Goal: Check status: Check status

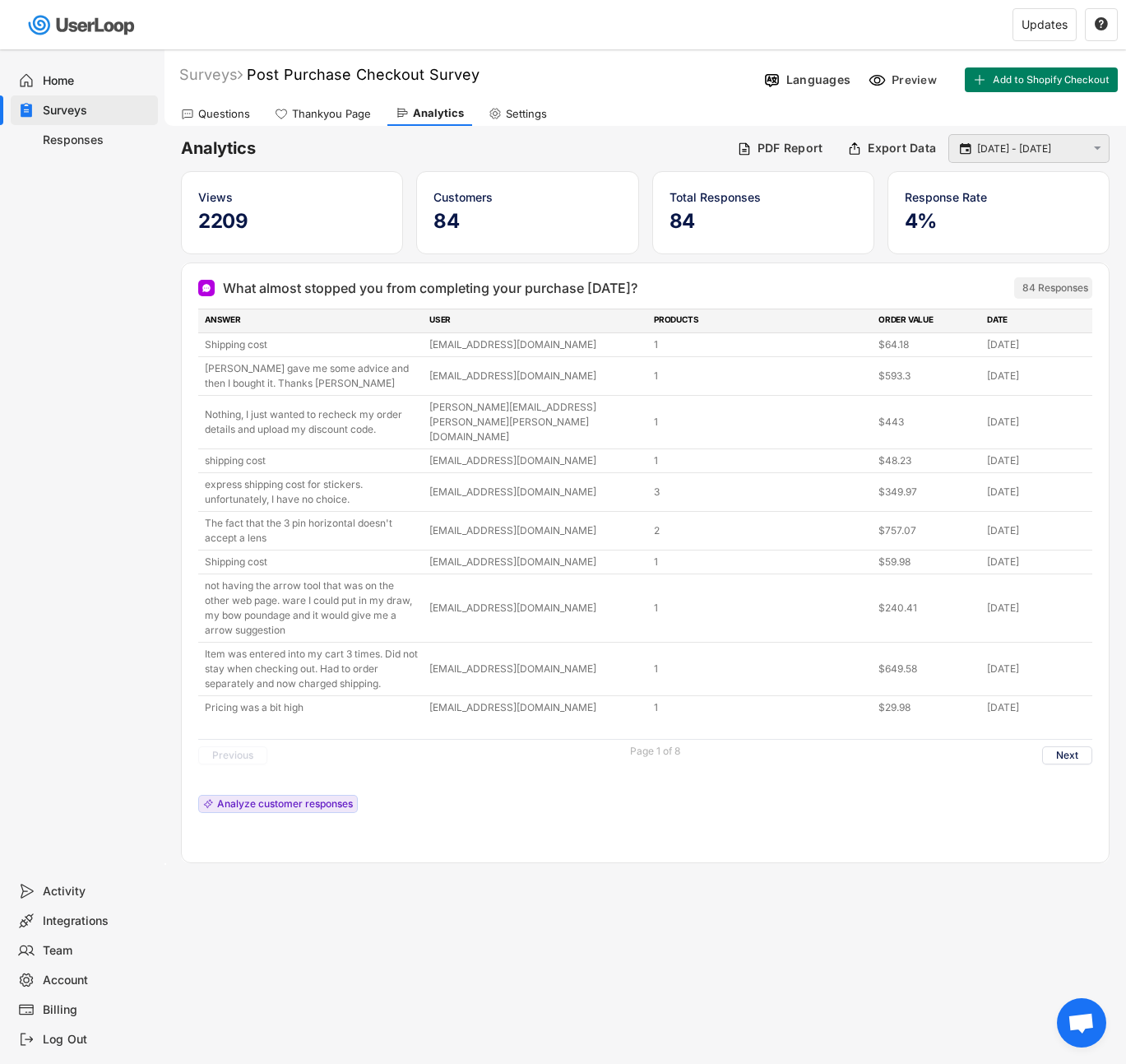
click at [1038, 156] on input "[DATE] - [DATE]" at bounding box center [1032, 148] width 108 height 17
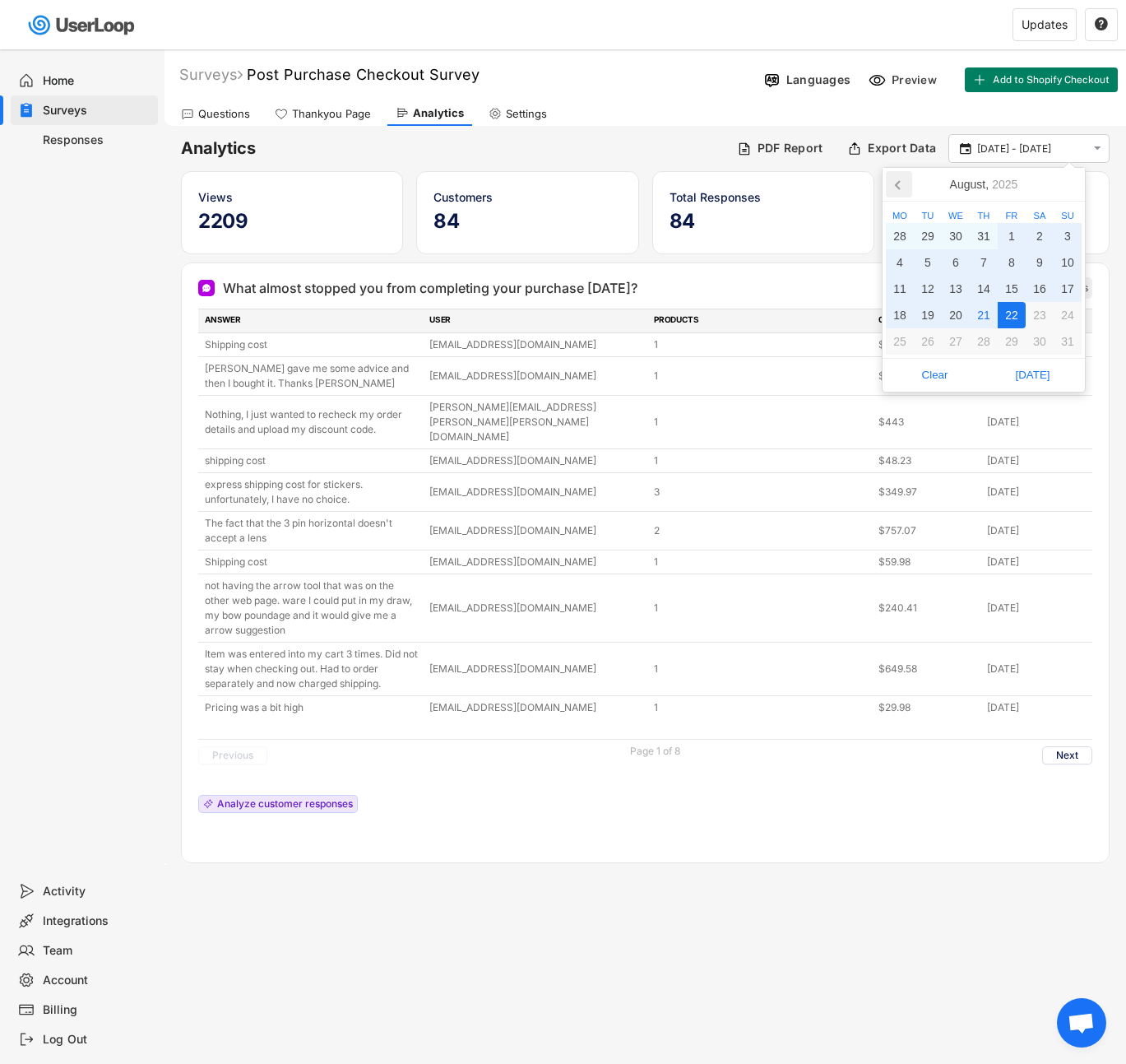
click at [890, 194] on icon at bounding box center [900, 185] width 27 height 27
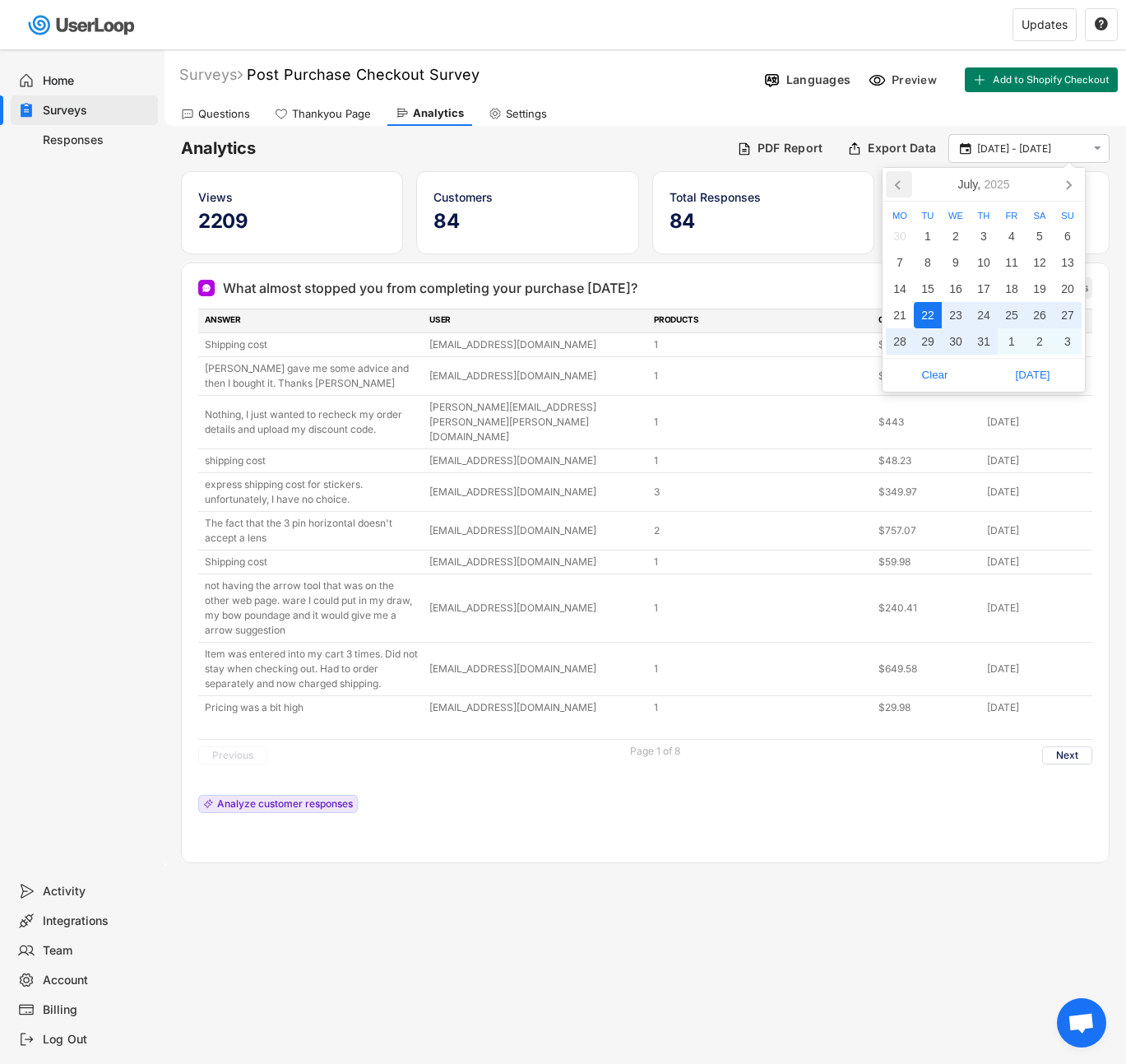
click at [890, 192] on icon at bounding box center [900, 185] width 27 height 27
click at [1043, 237] on div "1" at bounding box center [1040, 236] width 28 height 27
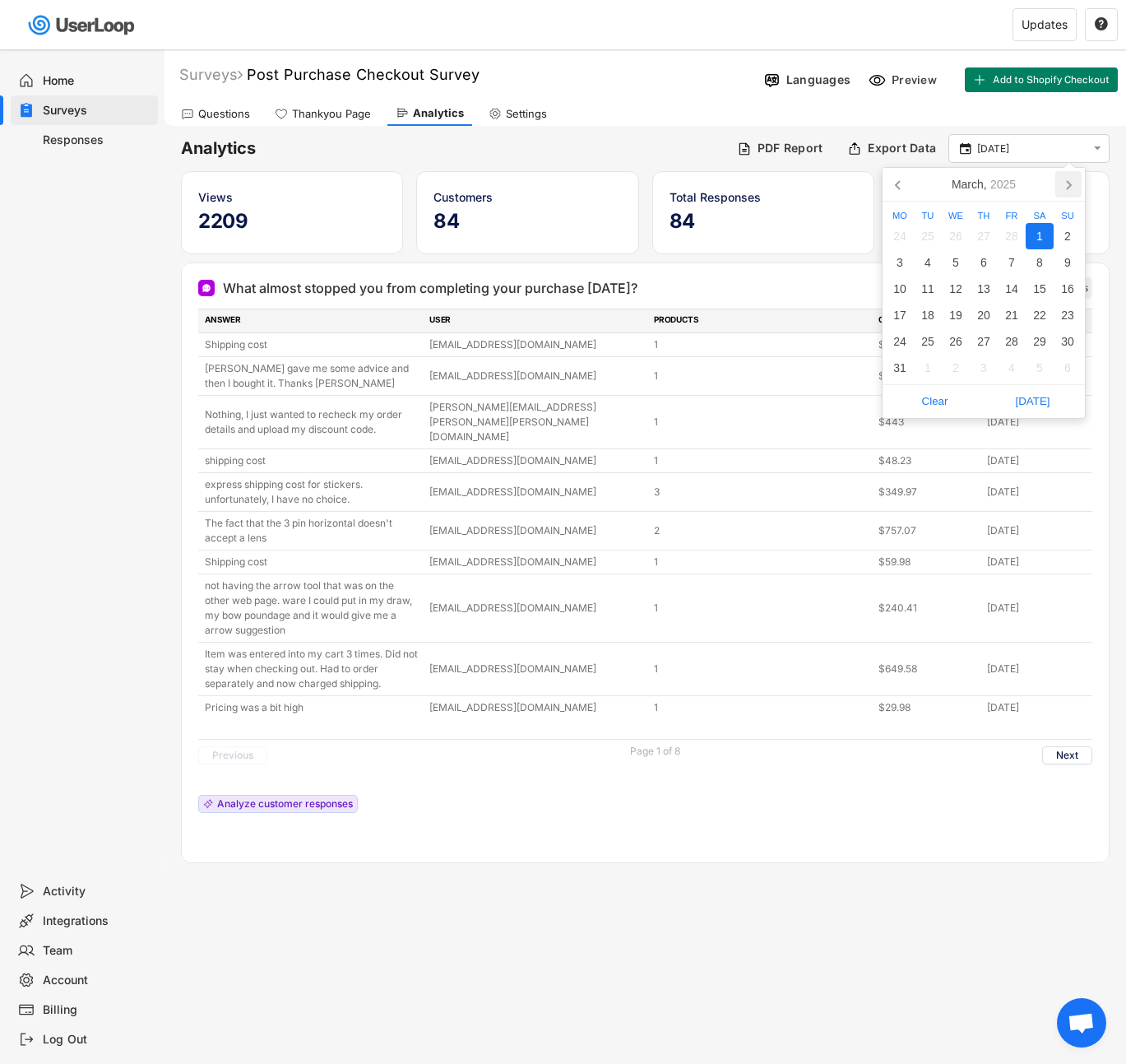
click at [1062, 192] on icon at bounding box center [1069, 185] width 27 height 27
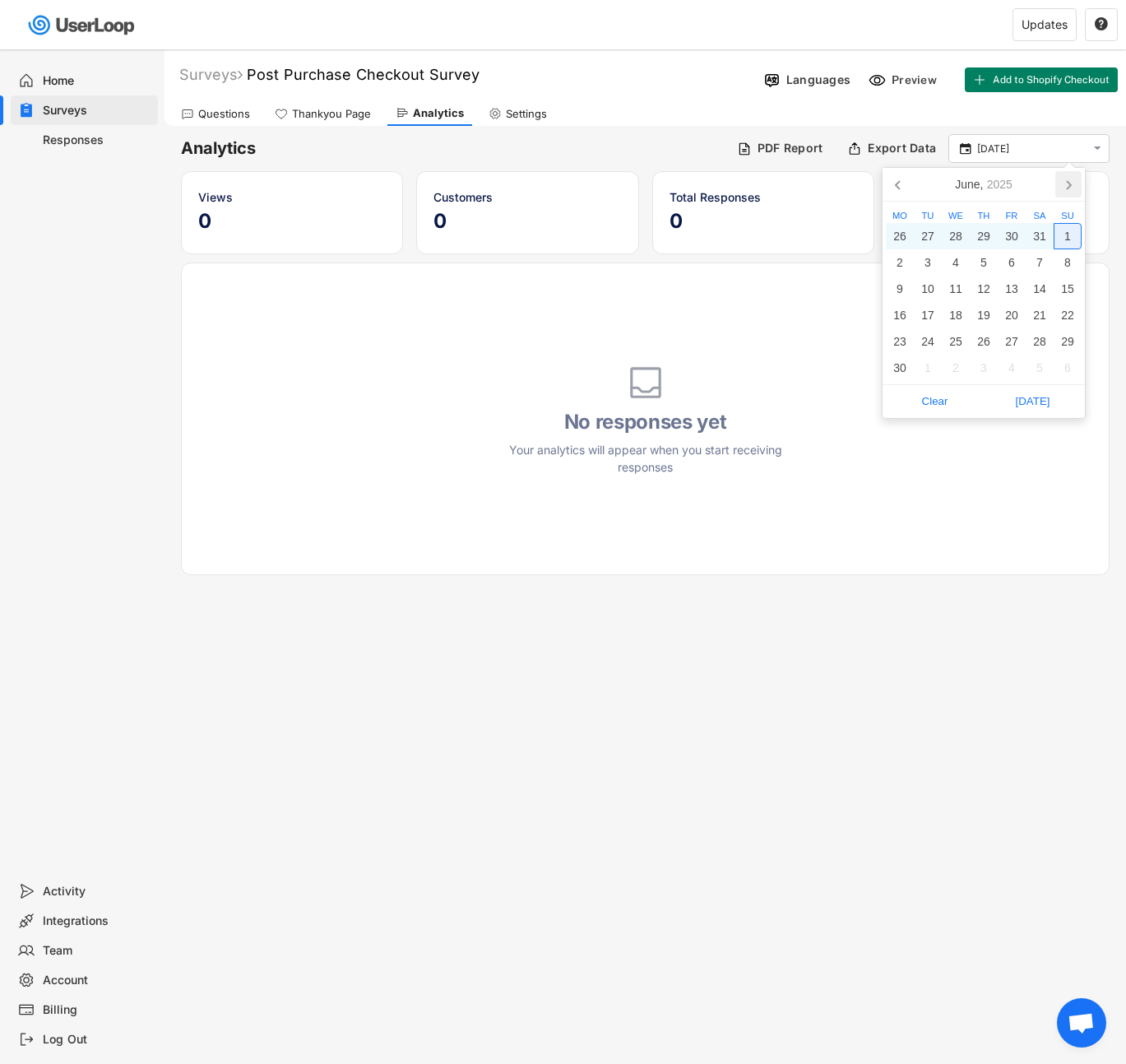
click at [1066, 193] on icon at bounding box center [1069, 185] width 27 height 27
click at [1068, 184] on icon at bounding box center [1069, 185] width 27 height 27
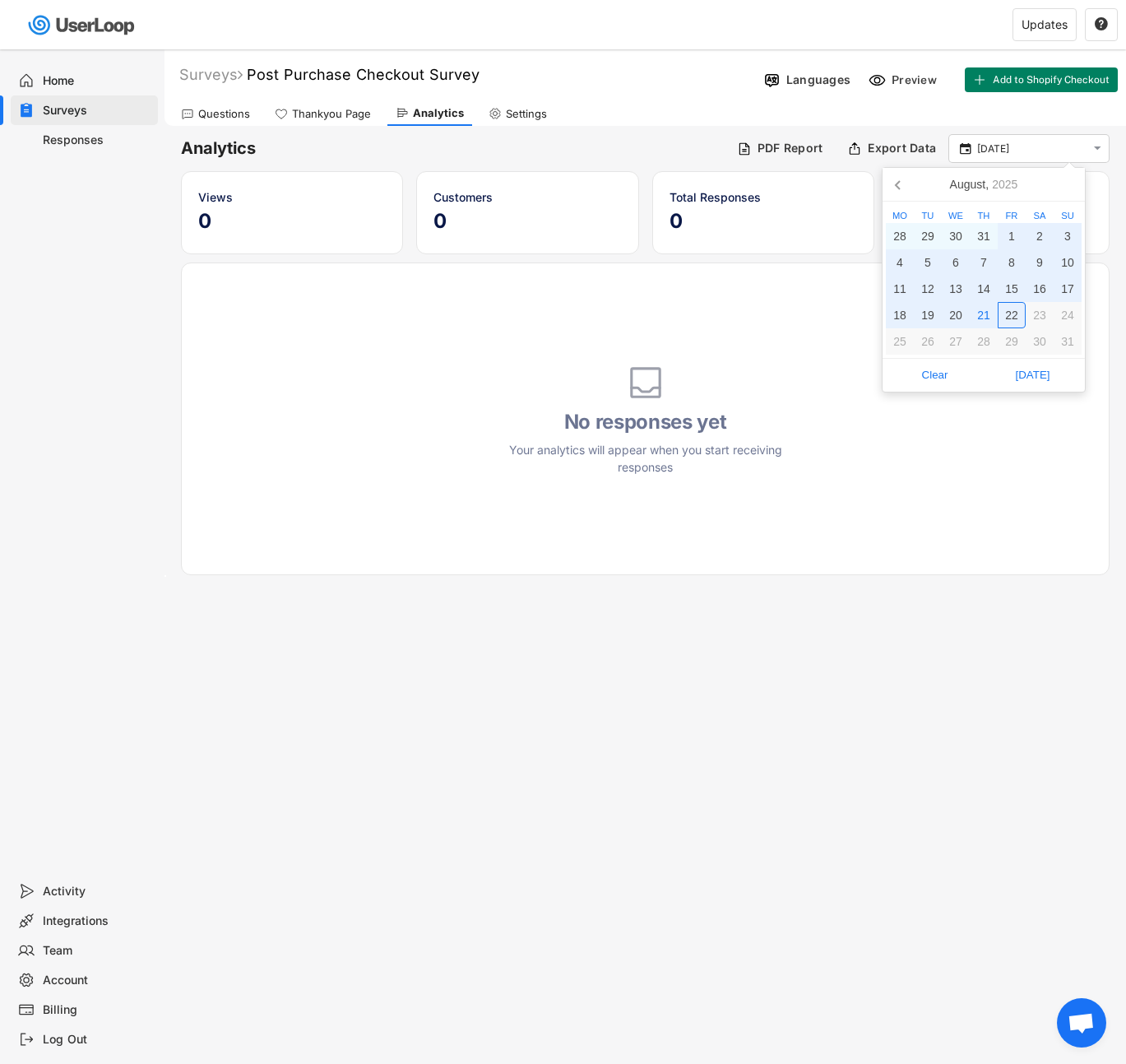
click at [1009, 314] on div "22" at bounding box center [1012, 315] width 28 height 27
type input "[DATE] - [DATE]"
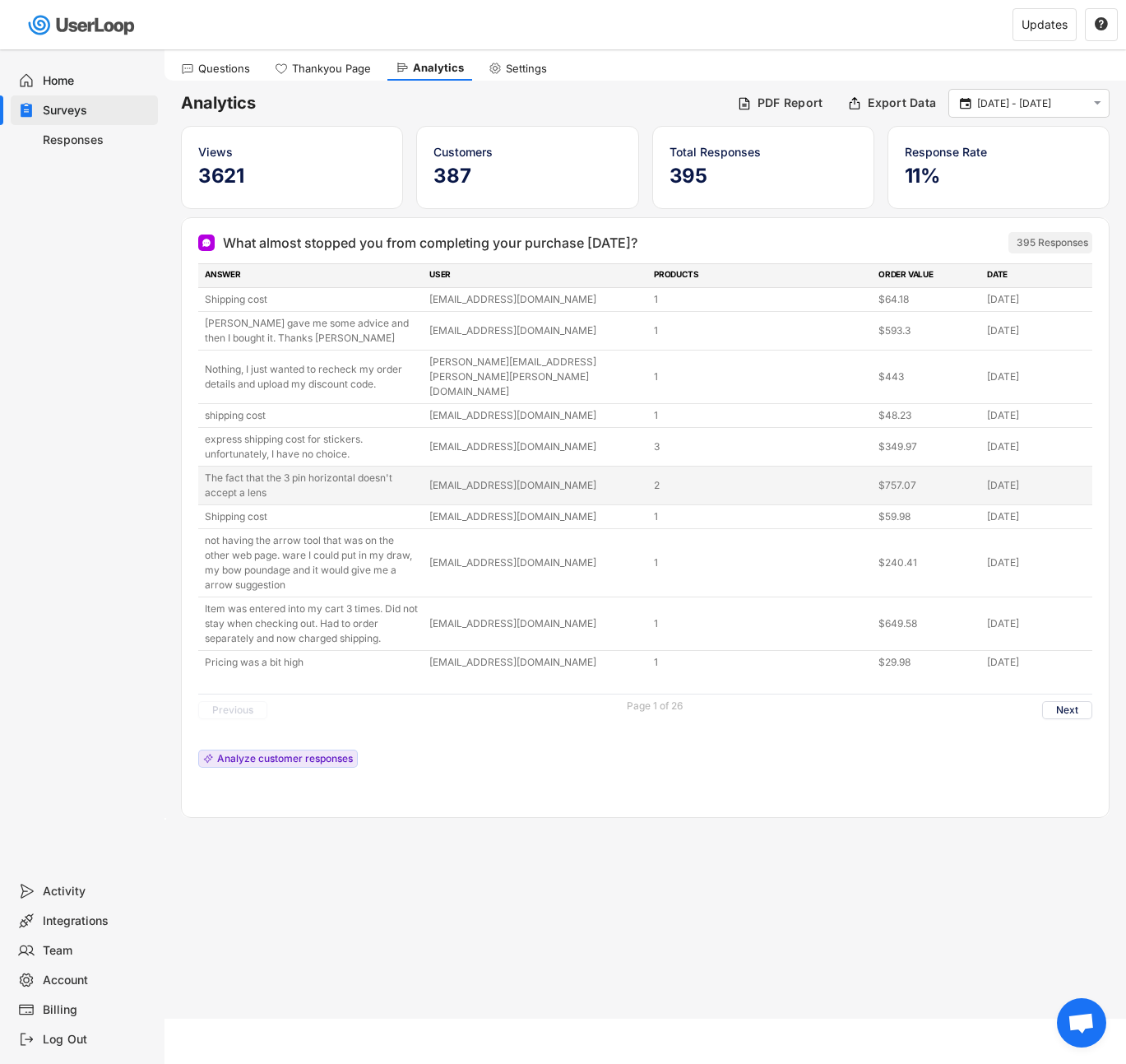
scroll to position [50, 0]
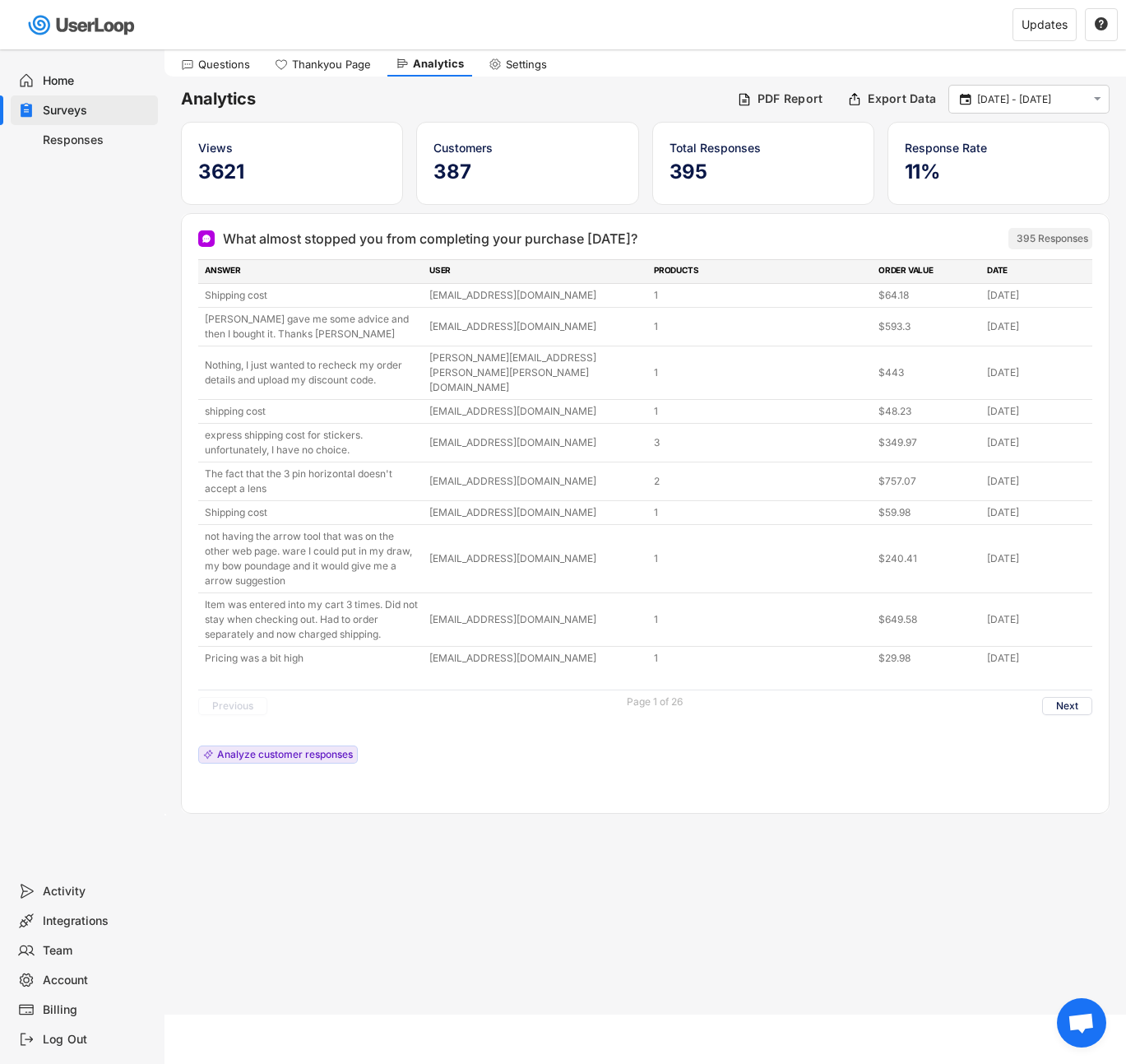
click at [1000, 271] on div "DATE" at bounding box center [1036, 271] width 99 height 15
click at [740, 689] on div "Previous Page 1 of 26 Next" at bounding box center [645, 705] width 894 height 32
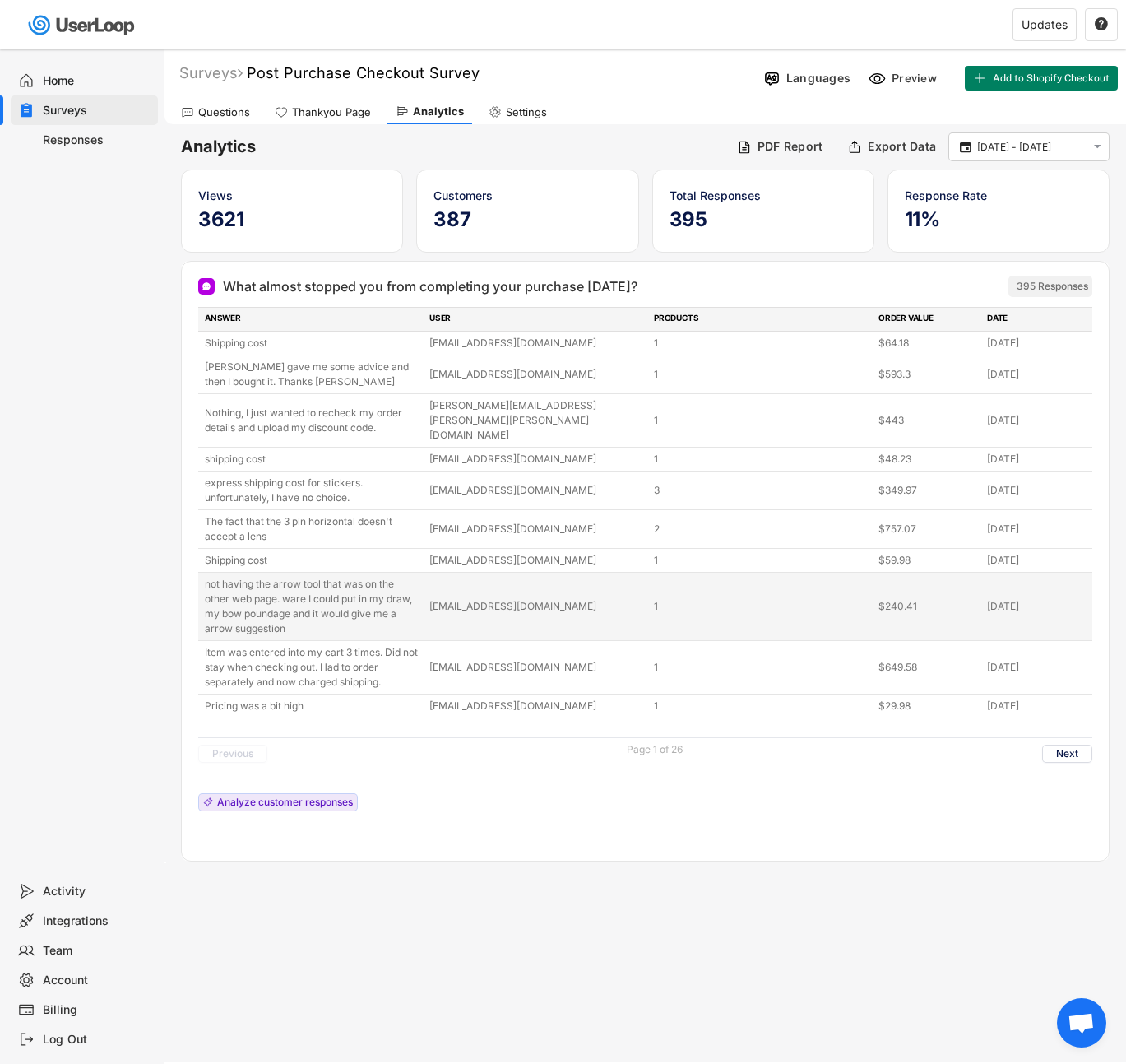
scroll to position [0, 0]
